Goal: Task Accomplishment & Management: Use online tool/utility

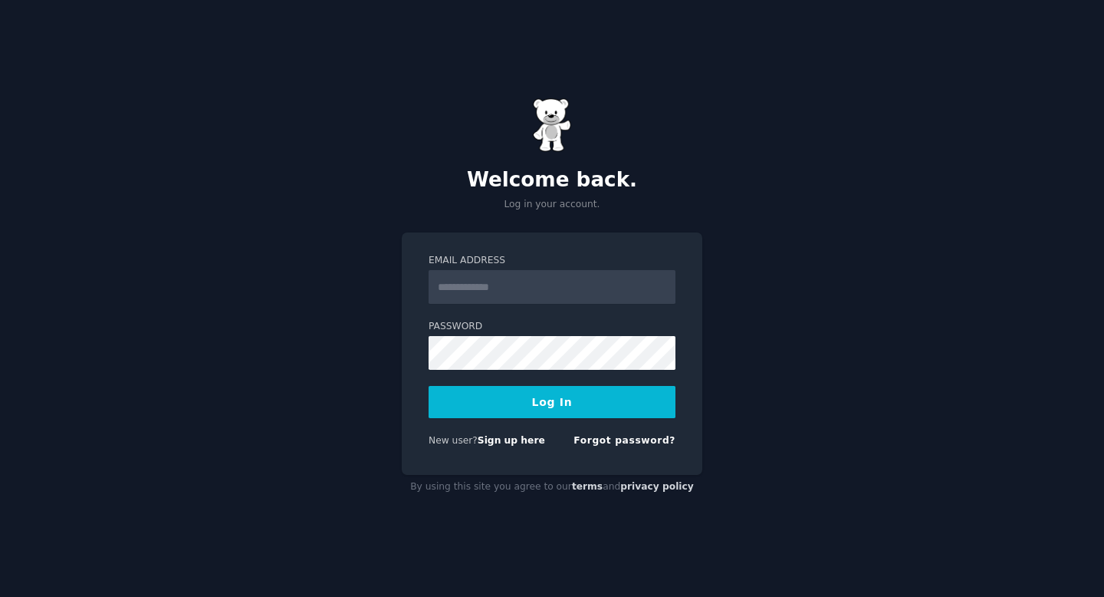
click at [519, 281] on input "Email Address" at bounding box center [552, 287] width 247 height 34
click at [529, 277] on input "Email Address" at bounding box center [552, 287] width 247 height 34
type input "**********"
click at [528, 399] on button "Log In" at bounding box center [552, 402] width 247 height 32
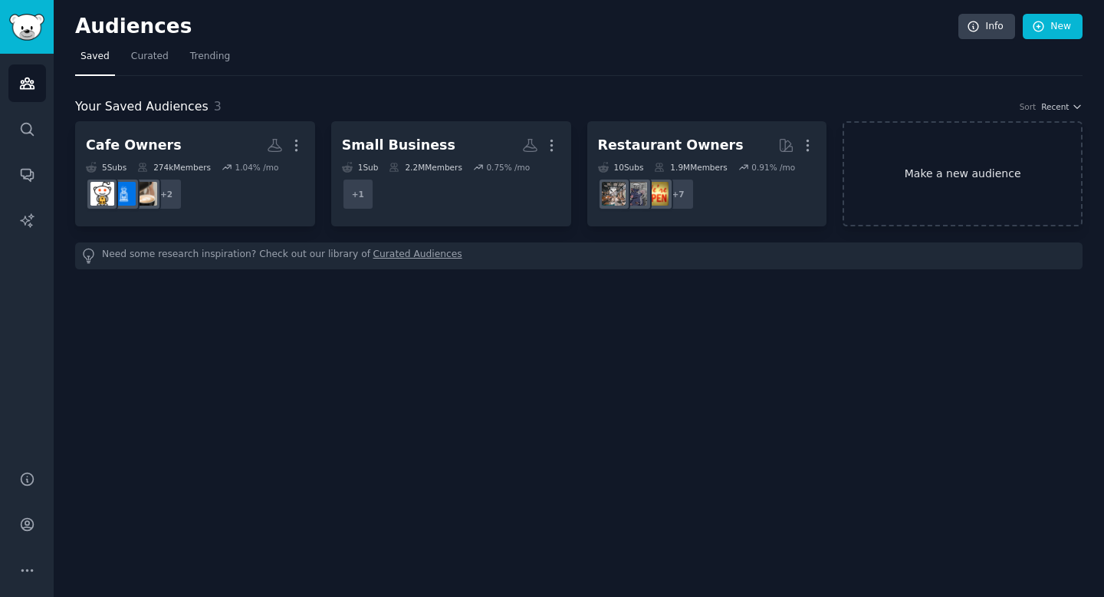
click at [973, 141] on link "Make a new audience" at bounding box center [963, 173] width 240 height 105
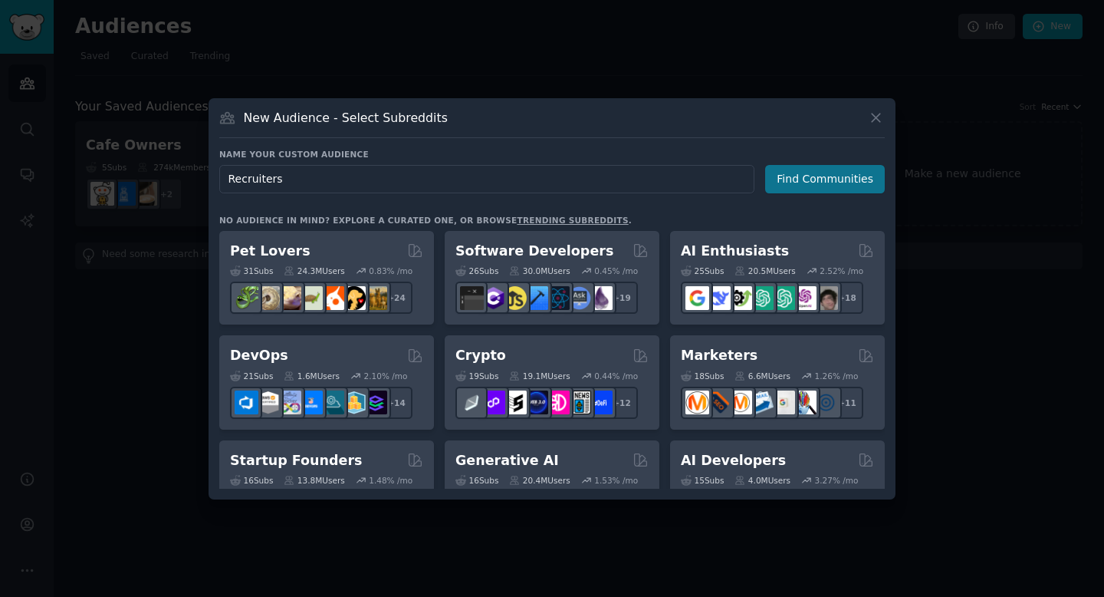
type input "Recruiters"
click at [839, 176] on button "Find Communities" at bounding box center [825, 179] width 120 height 28
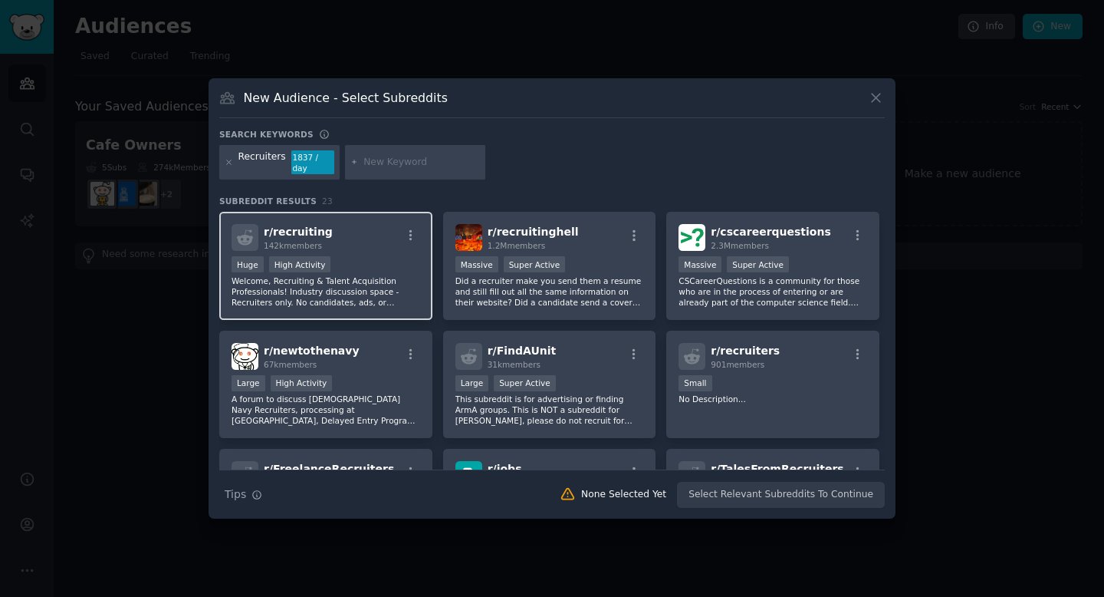
click at [383, 228] on div "r/ recruiting 142k members" at bounding box center [326, 237] width 189 height 27
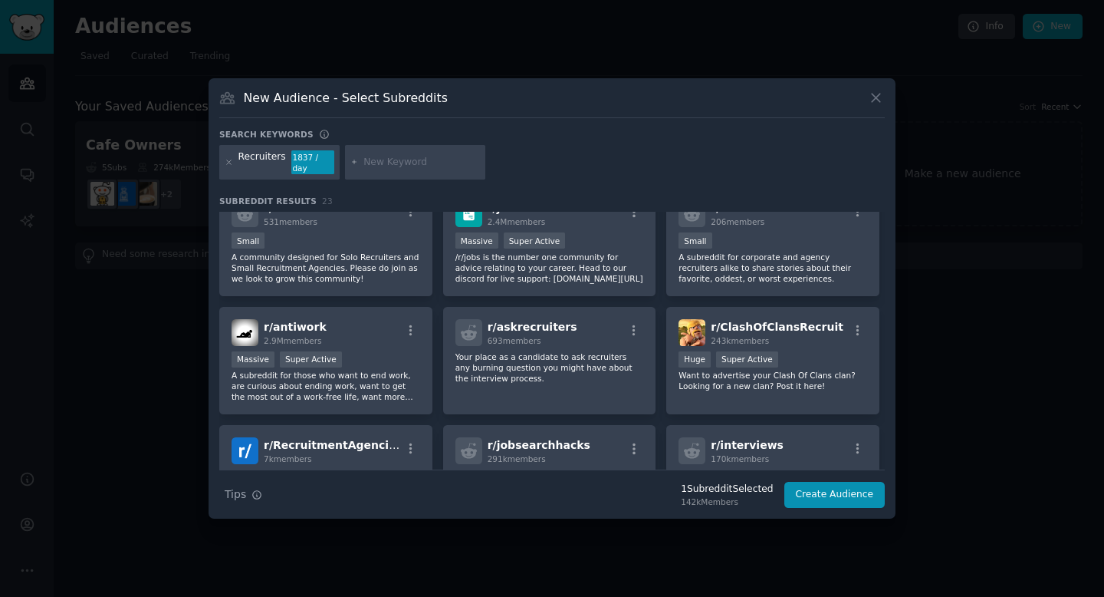
scroll to position [401, 0]
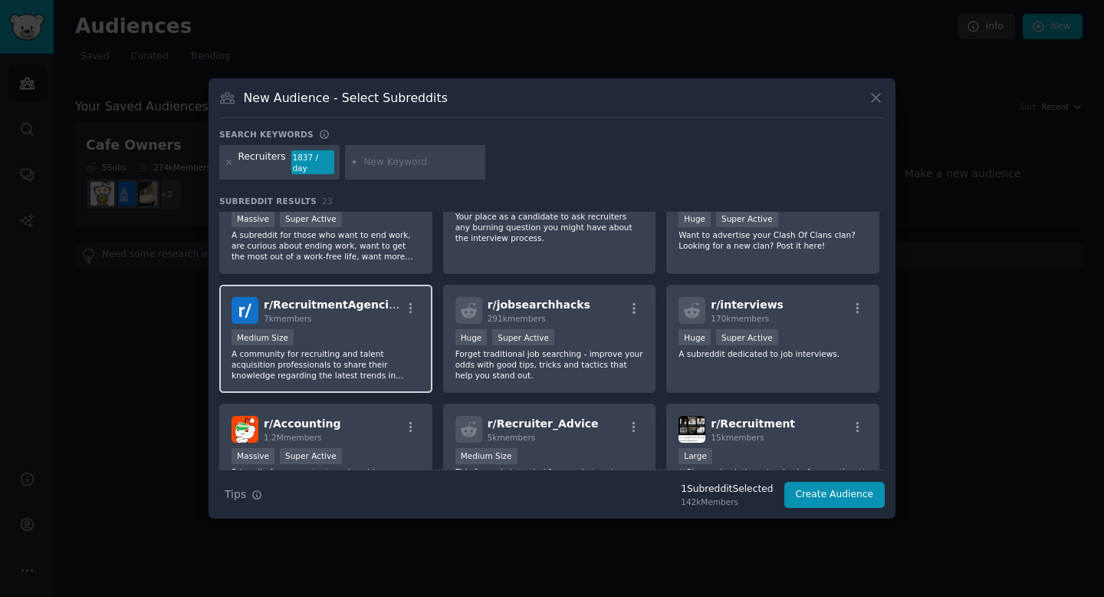
click at [364, 329] on div "Medium Size" at bounding box center [326, 338] width 189 height 19
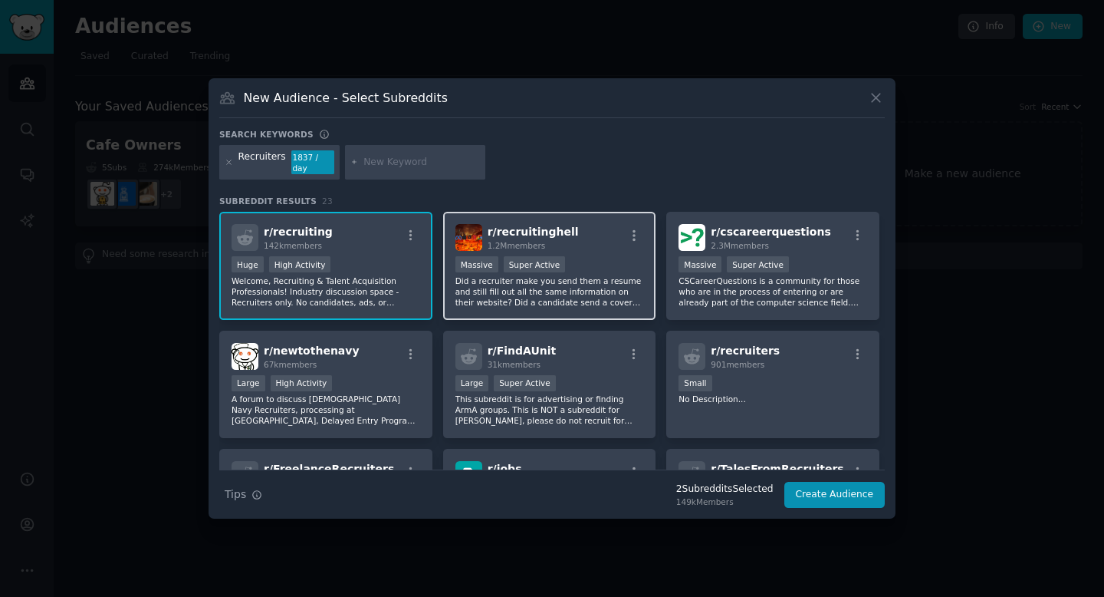
scroll to position [31, 0]
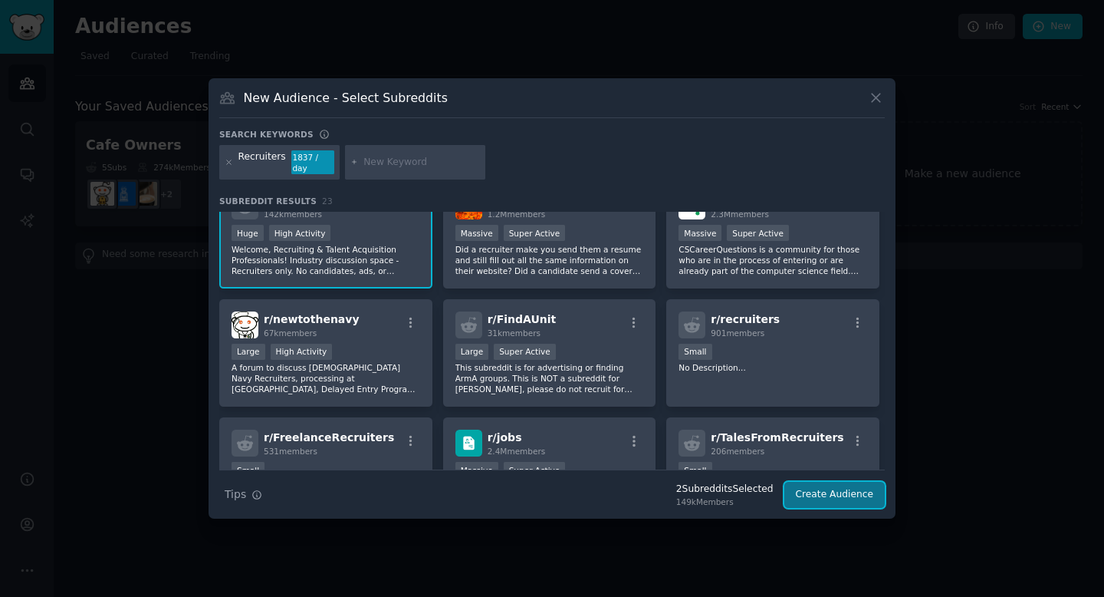
click at [822, 485] on button "Create Audience" at bounding box center [835, 495] width 101 height 26
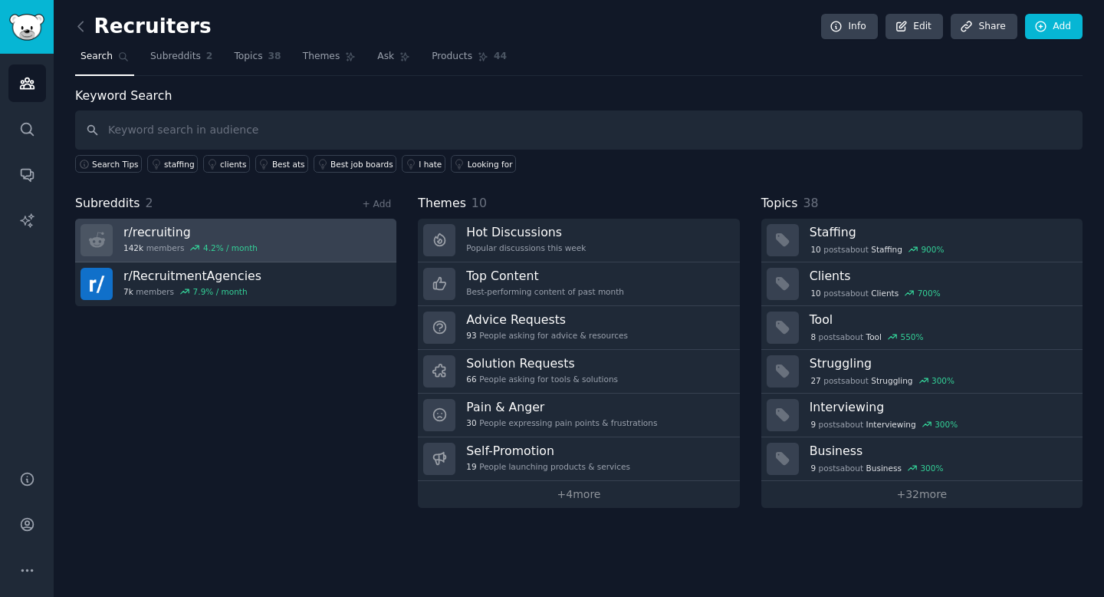
click at [206, 246] on div "4.2 % / month" at bounding box center [230, 247] width 54 height 11
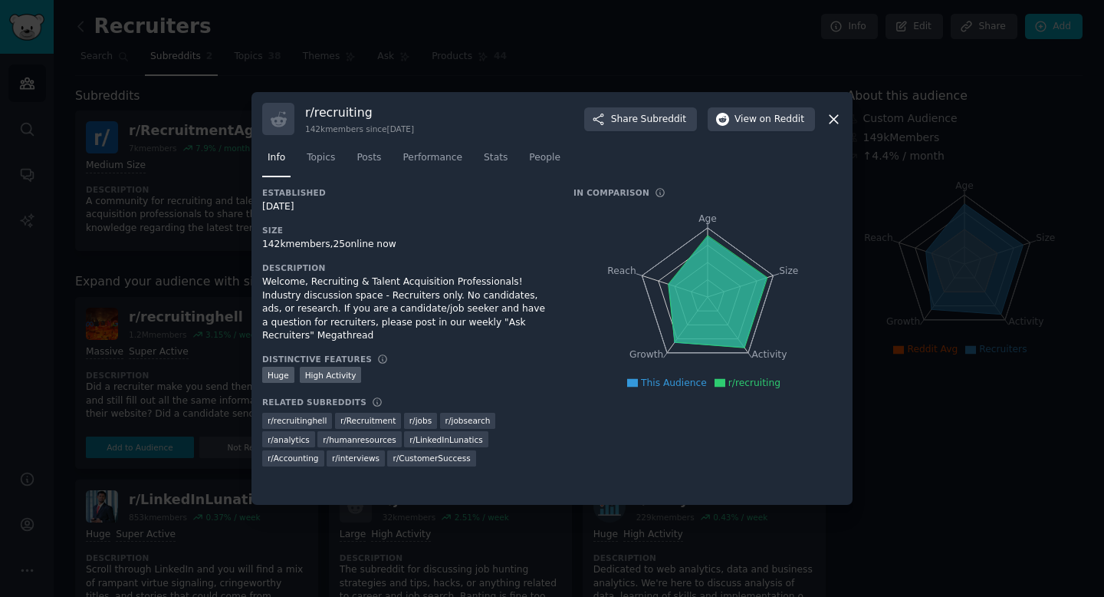
click at [829, 116] on icon at bounding box center [834, 119] width 16 height 16
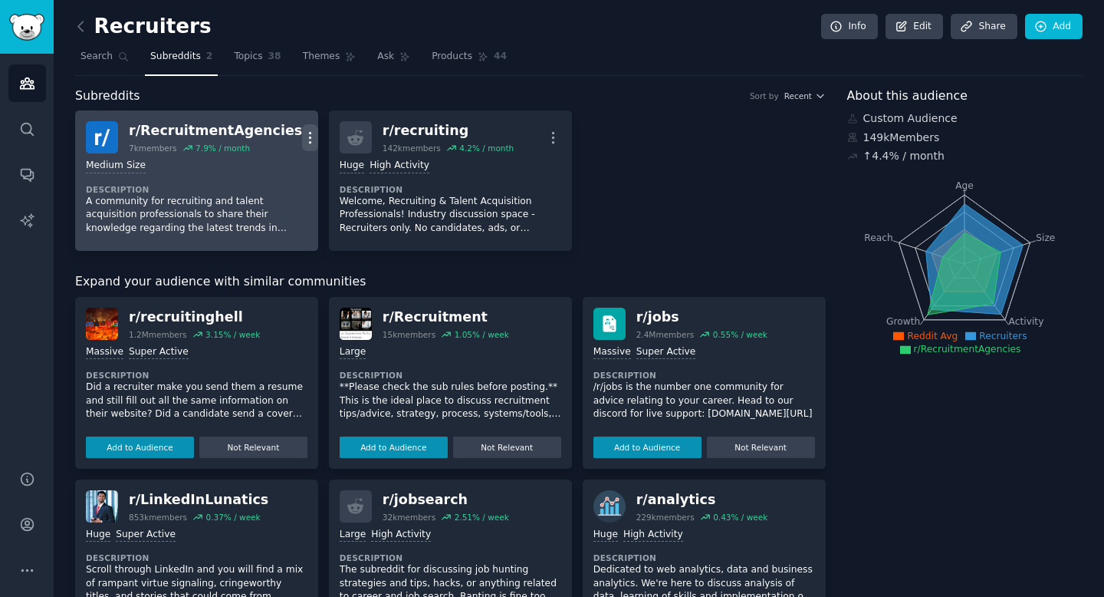
click at [302, 135] on icon "button" at bounding box center [310, 138] width 16 height 16
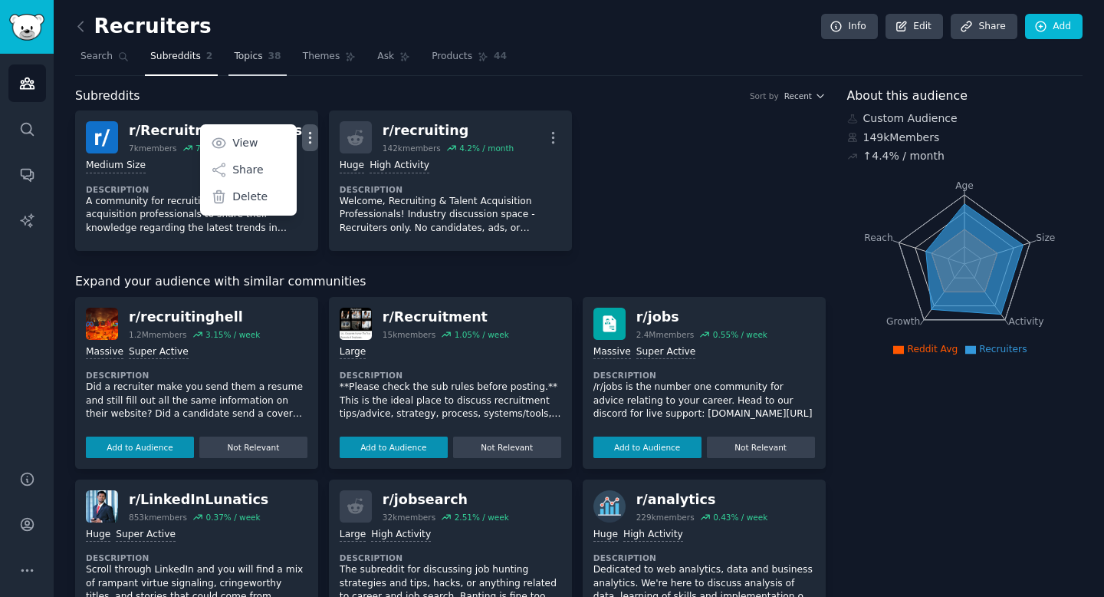
click at [268, 55] on span "38" at bounding box center [274, 57] width 13 height 14
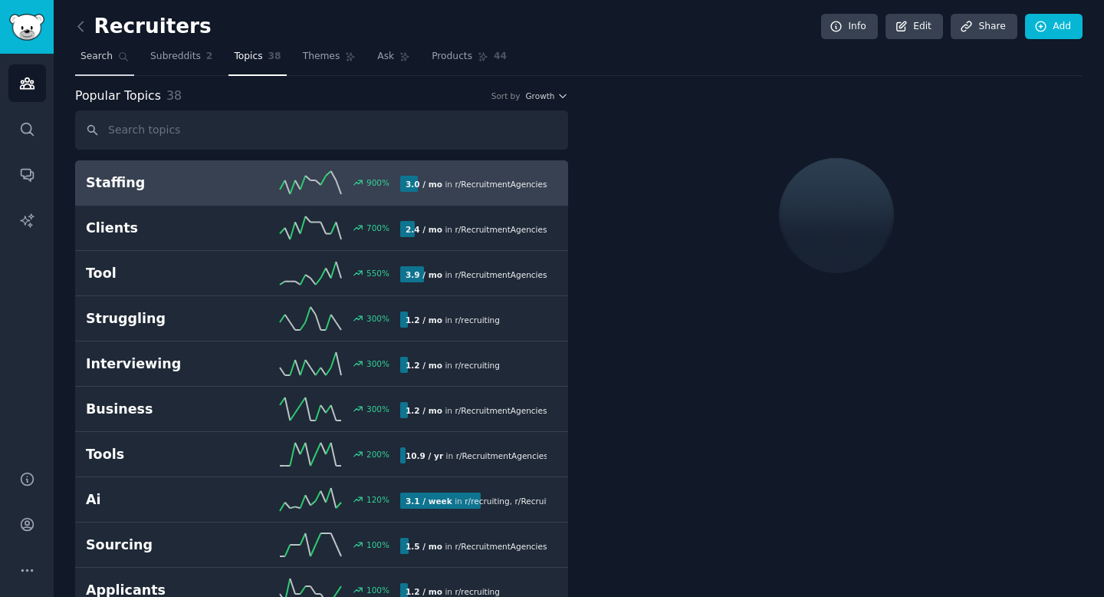
click at [84, 51] on span "Search" at bounding box center [97, 57] width 32 height 14
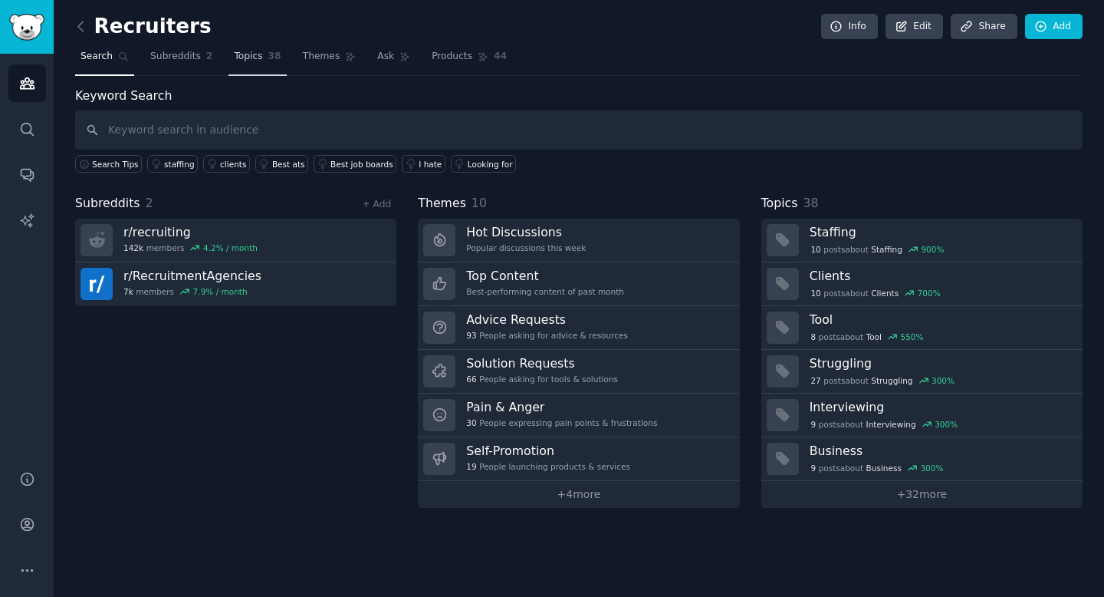
click at [245, 55] on span "Topics" at bounding box center [248, 57] width 28 height 14
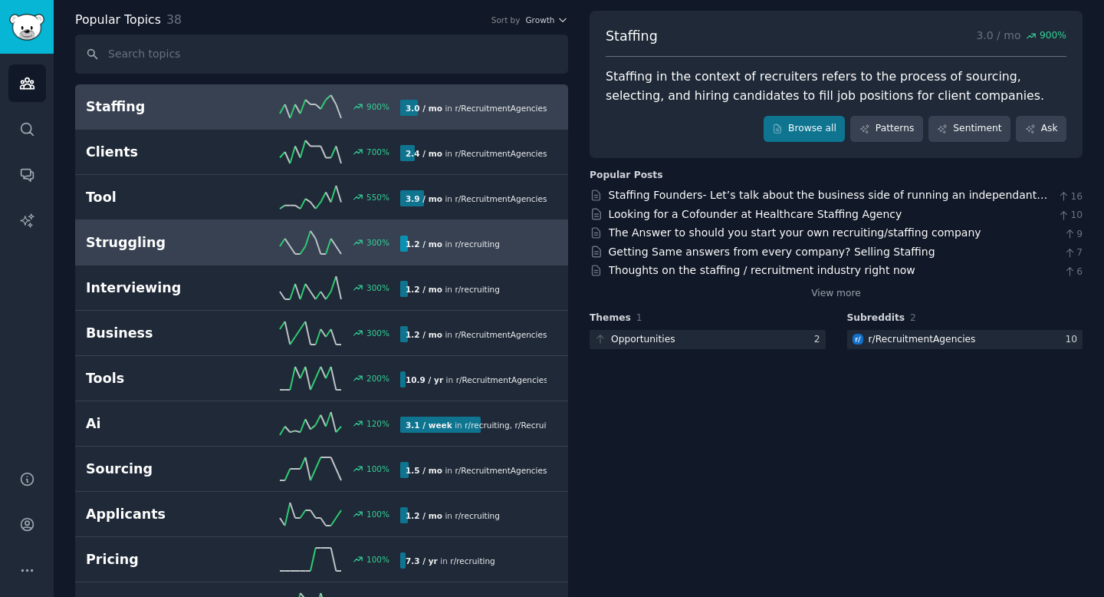
scroll to position [89, 0]
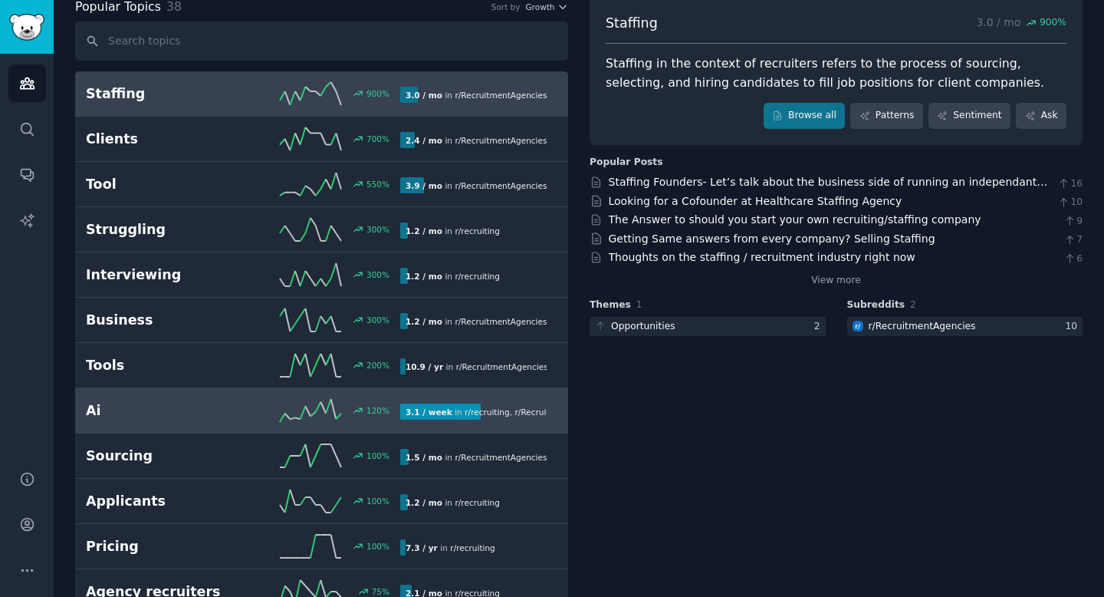
click at [166, 407] on h2 "Ai" at bounding box center [164, 410] width 157 height 19
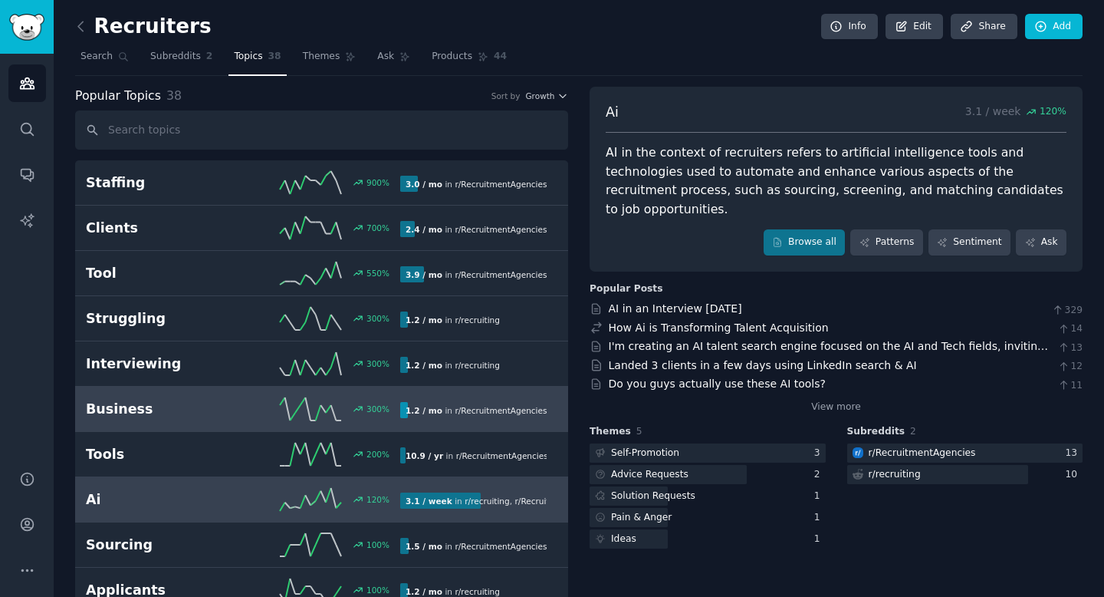
click at [212, 410] on h2 "Business" at bounding box center [164, 409] width 157 height 19
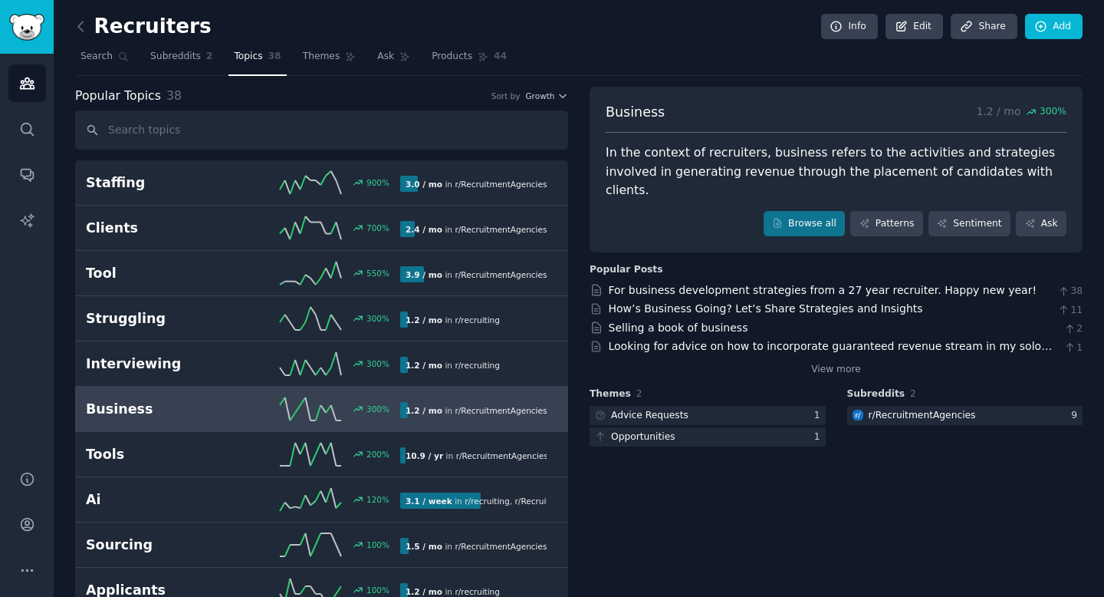
click at [812, 218] on div "Business 1.2 / mo 300 % In the context of recruiters, business refers to the ac…" at bounding box center [836, 170] width 493 height 166
click at [811, 211] on link "Browse all" at bounding box center [805, 224] width 82 height 26
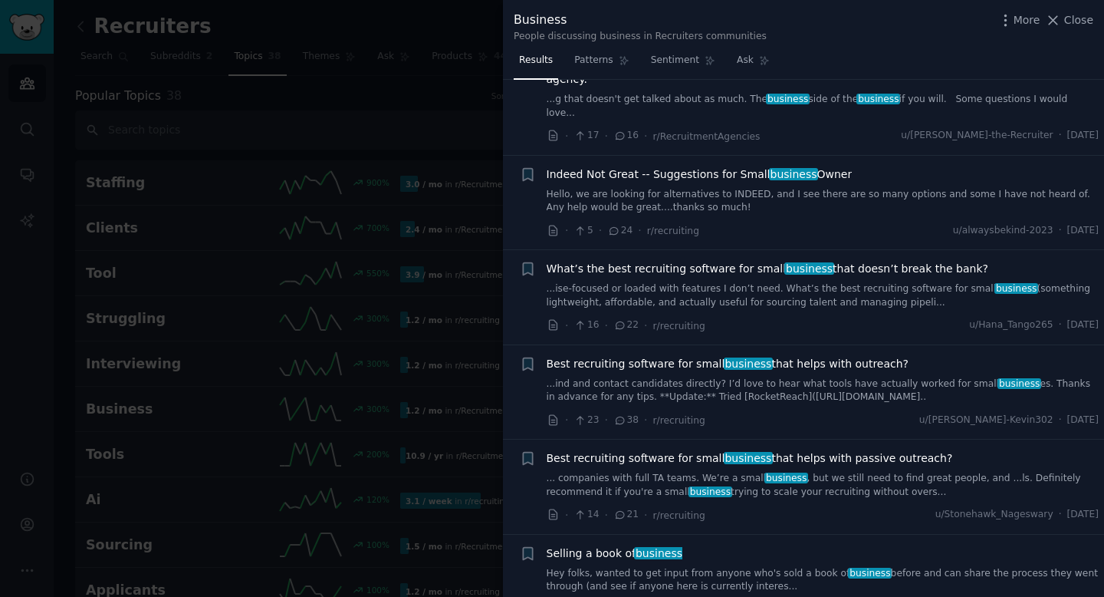
scroll to position [626, 0]
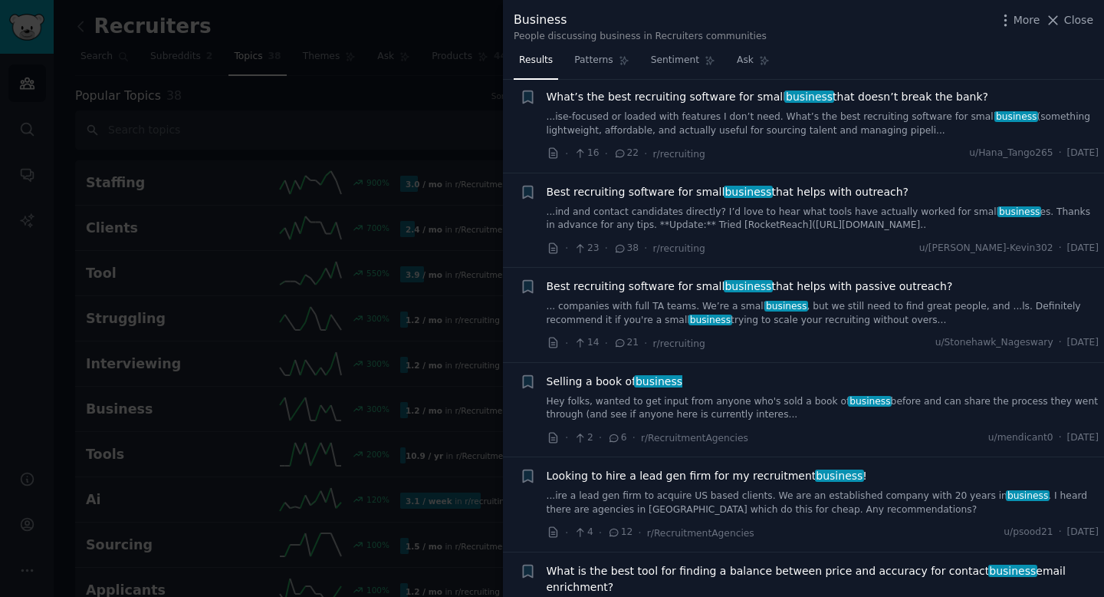
click at [367, 362] on div at bounding box center [552, 298] width 1104 height 597
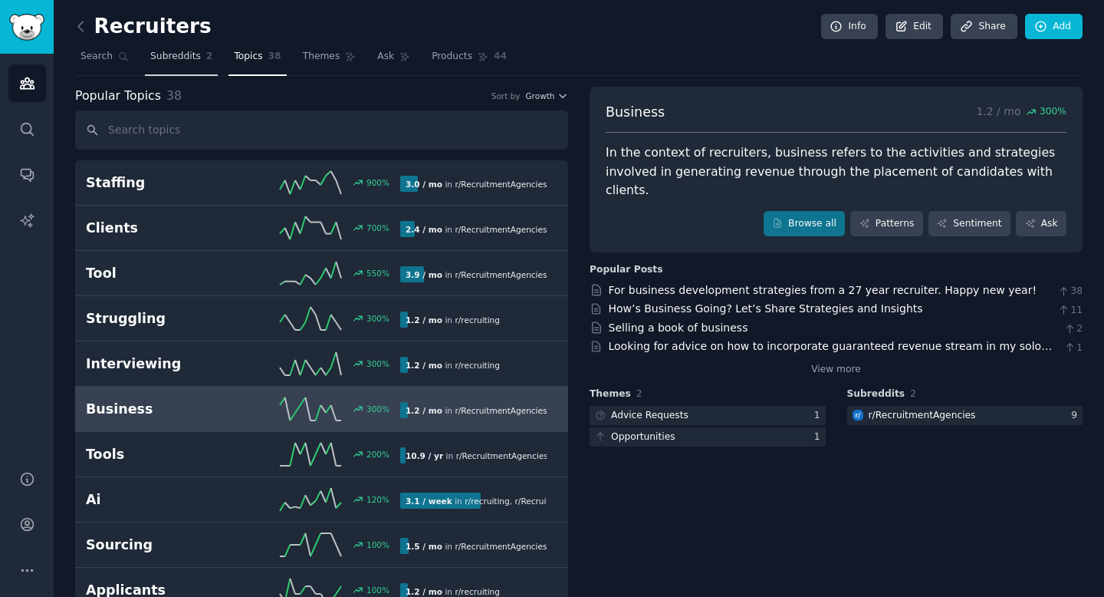
click at [163, 58] on span "Subreddits" at bounding box center [175, 57] width 51 height 14
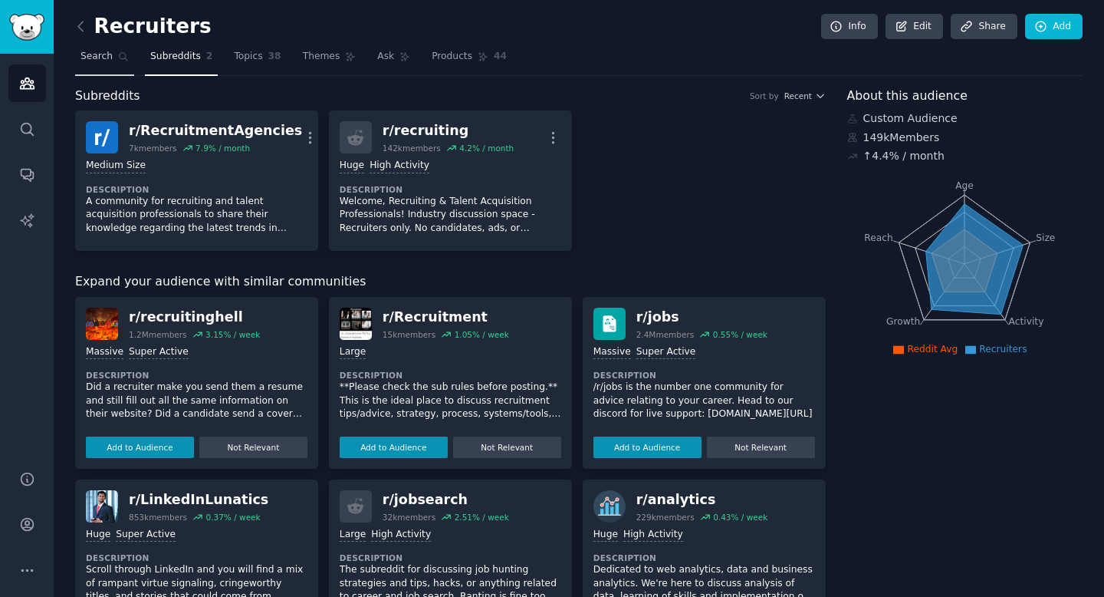
click at [114, 47] on link "Search" at bounding box center [104, 59] width 59 height 31
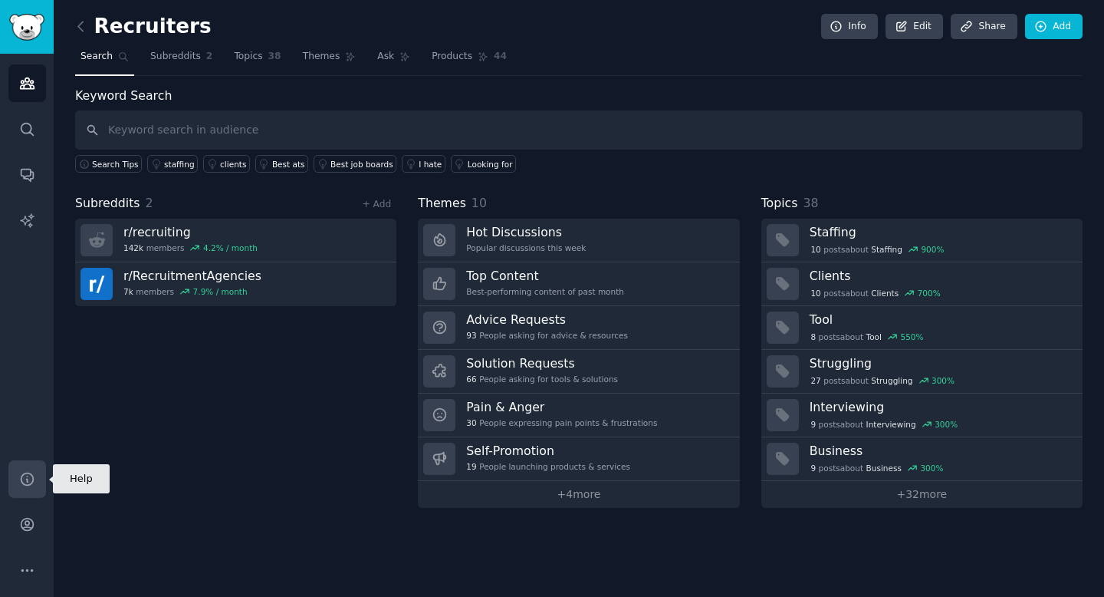
click at [24, 482] on icon "Sidebar" at bounding box center [27, 479] width 16 height 16
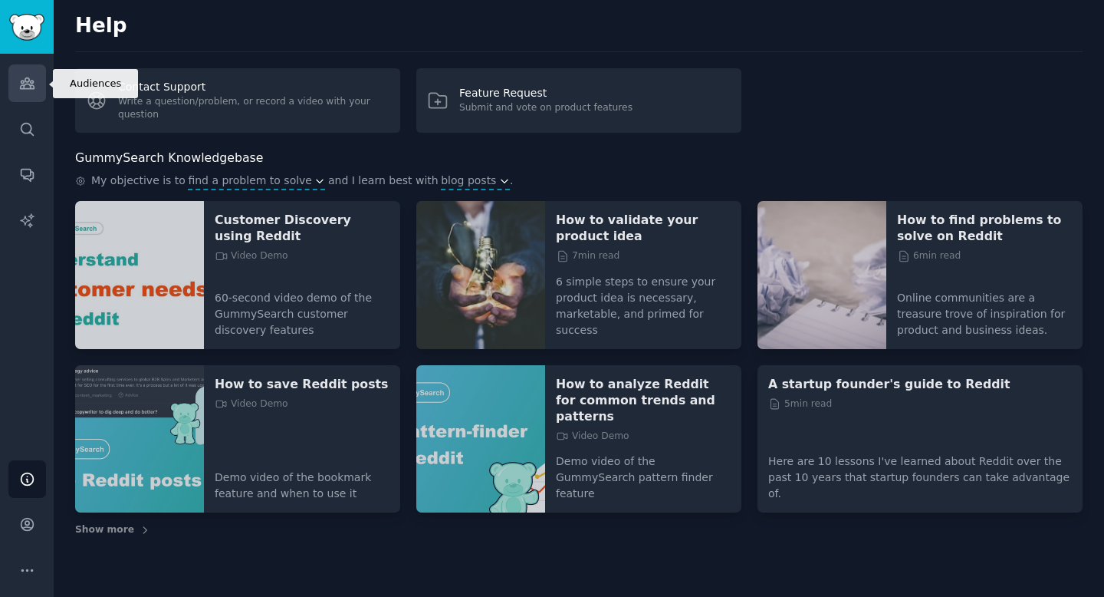
click at [27, 77] on icon "Sidebar" at bounding box center [27, 83] width 16 height 16
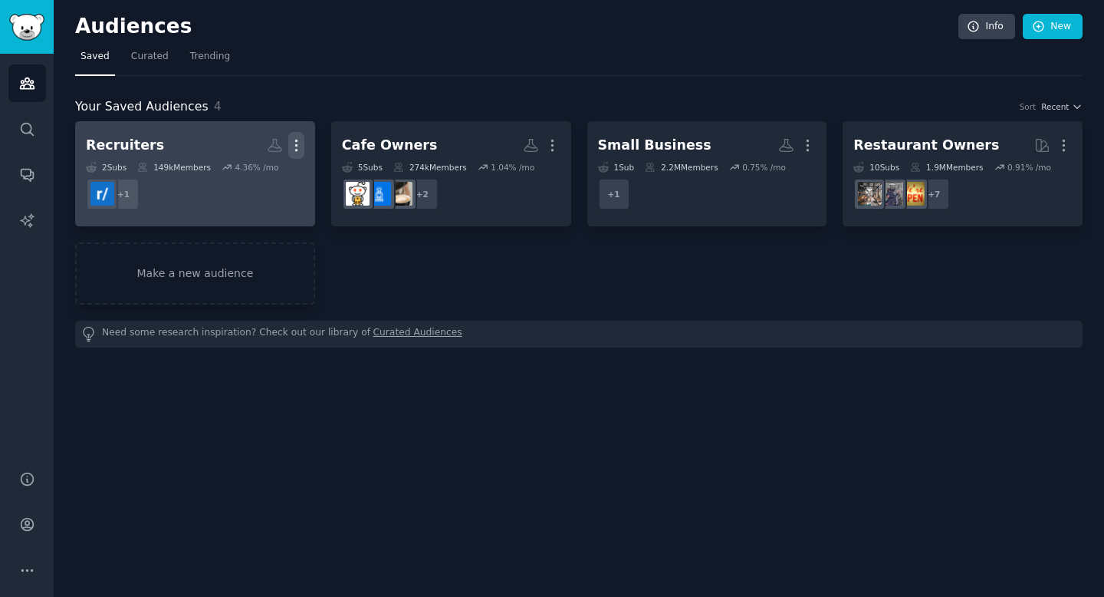
click at [297, 144] on icon "button" at bounding box center [296, 145] width 2 height 11
click at [232, 153] on icon at bounding box center [224, 151] width 16 height 16
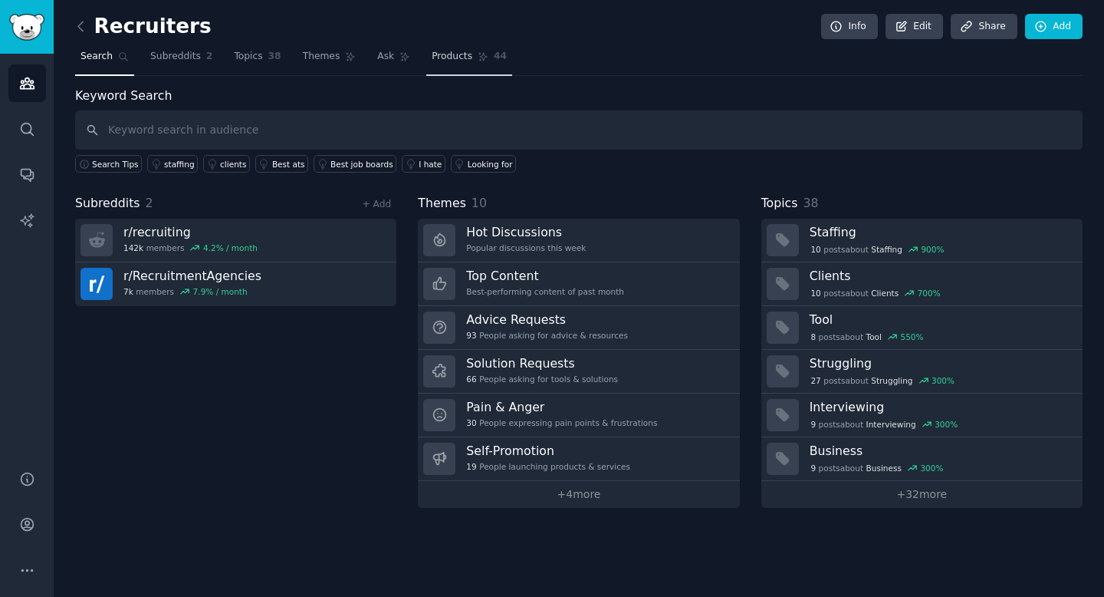
click at [456, 56] on span "Products" at bounding box center [452, 57] width 41 height 14
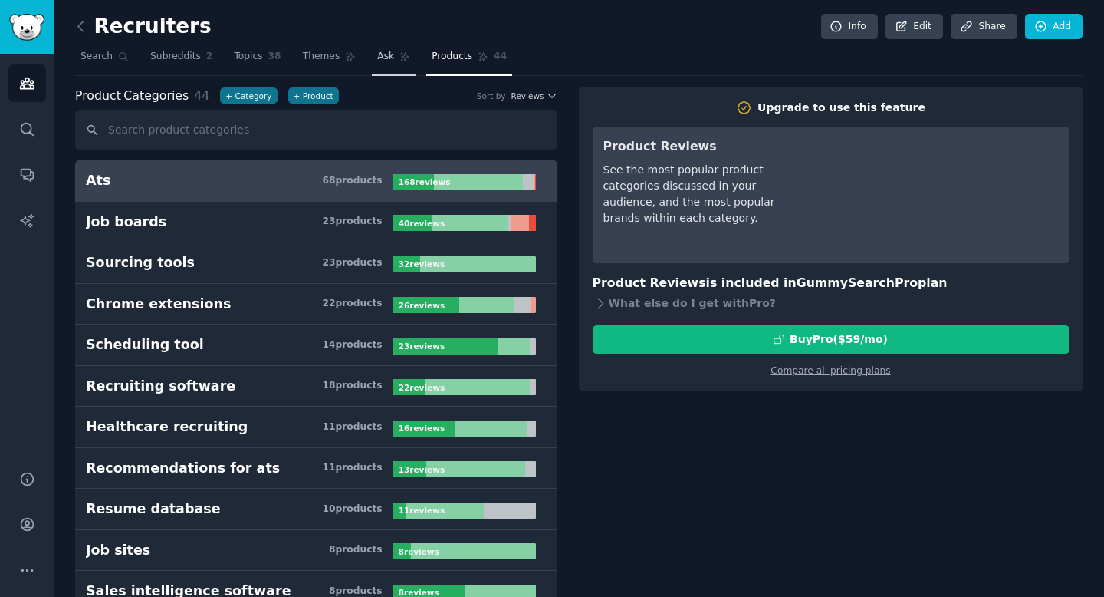
click at [386, 70] on link "Ask" at bounding box center [394, 59] width 44 height 31
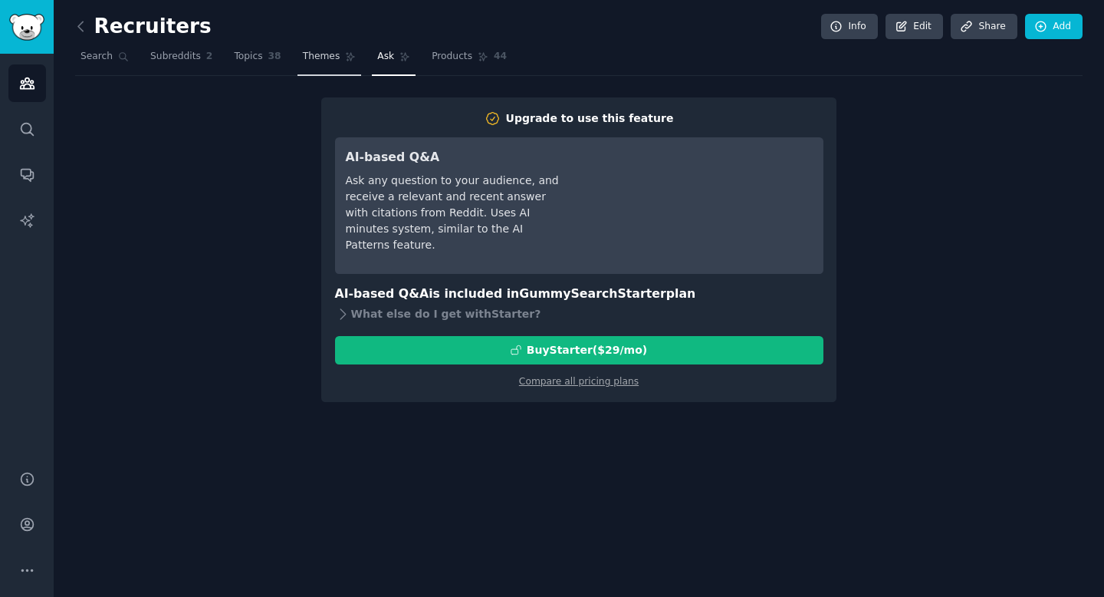
click at [336, 73] on link "Themes" at bounding box center [330, 59] width 64 height 31
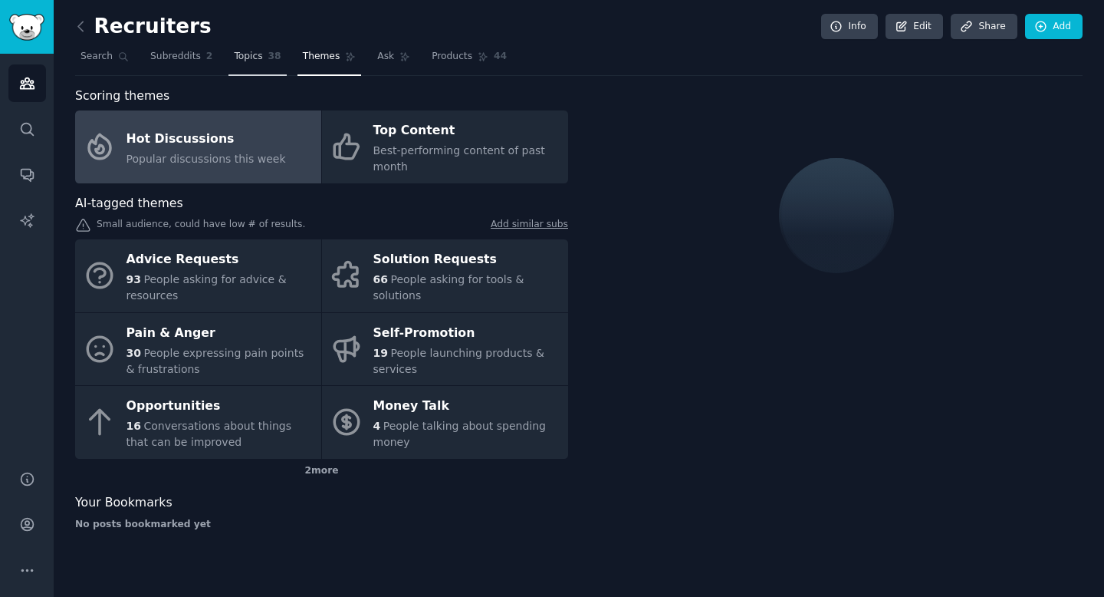
click at [272, 67] on link "Topics 38" at bounding box center [258, 59] width 58 height 31
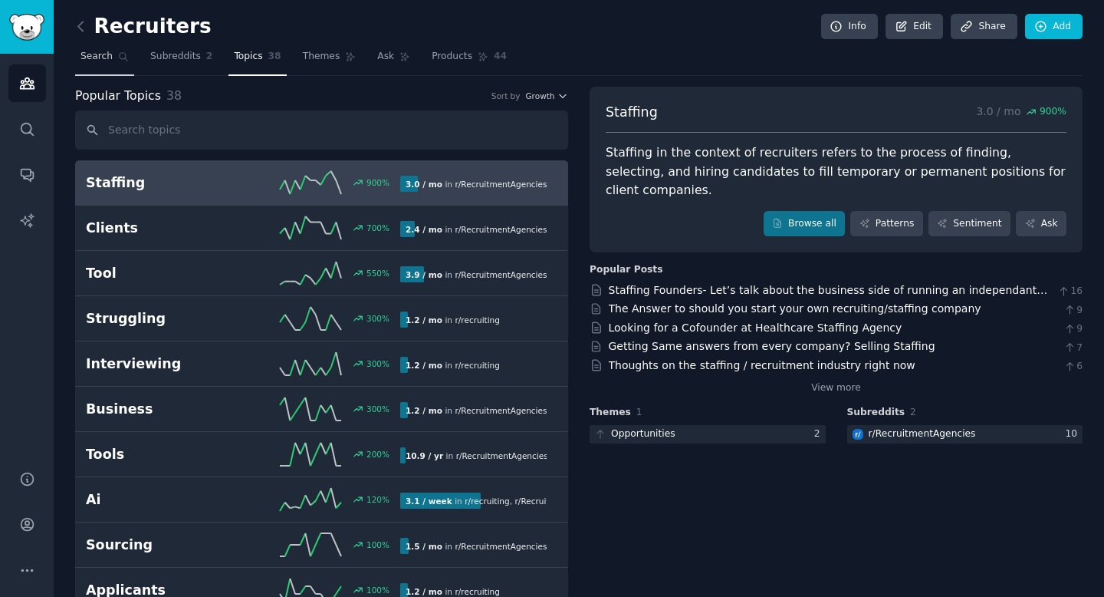
click at [104, 65] on link "Search" at bounding box center [104, 59] width 59 height 31
